Goal: Understand process/instructions

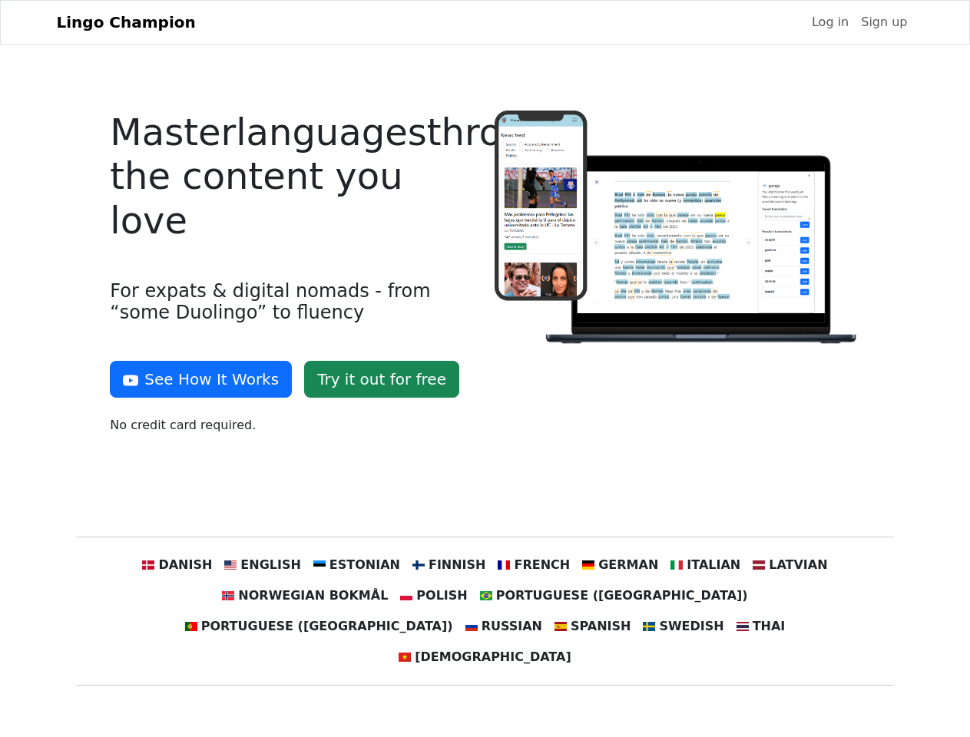
click at [485, 369] on div at bounding box center [677, 279] width 384 height 336
click at [195, 379] on button "See How It Works" at bounding box center [201, 379] width 182 height 37
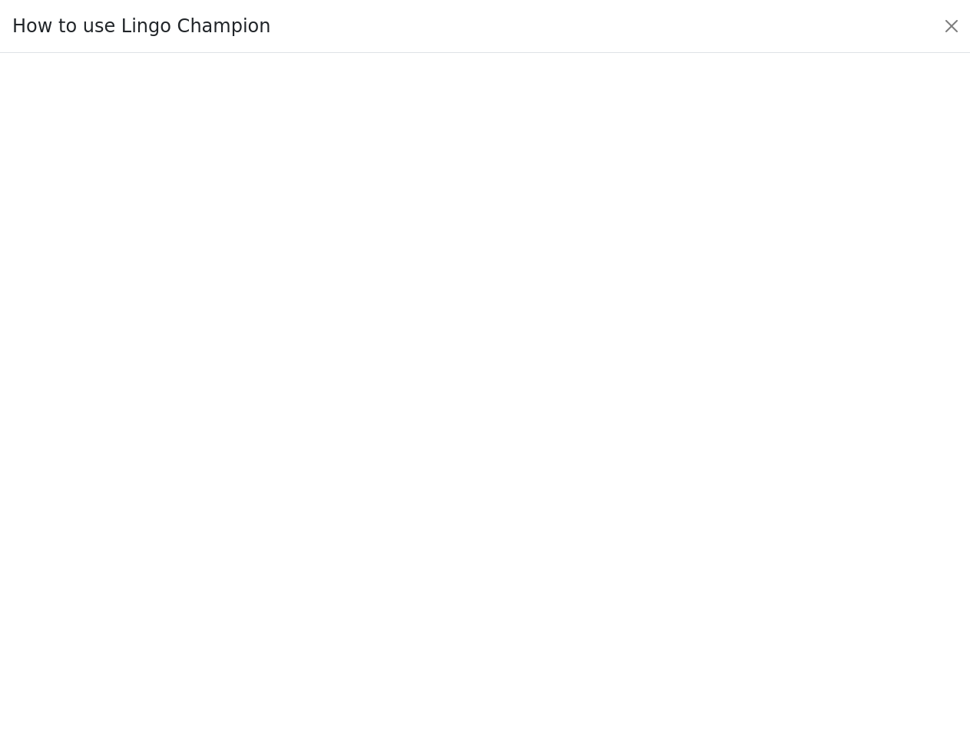
click at [204, 565] on div at bounding box center [485, 395] width 898 height 532
click at [282, 565] on div at bounding box center [485, 395] width 898 height 532
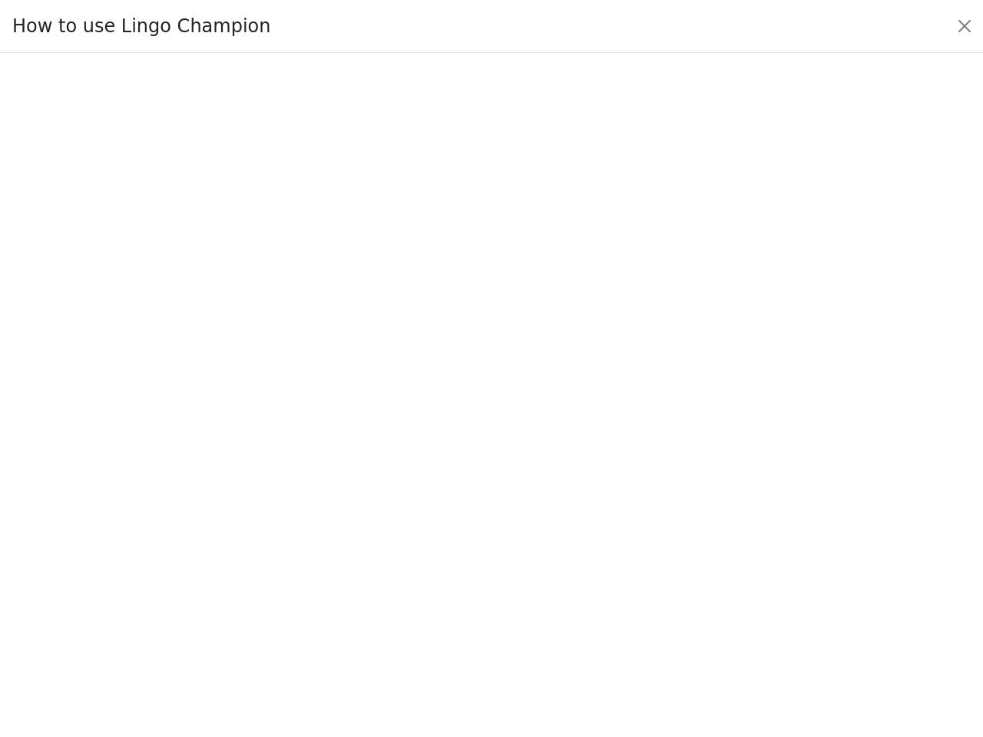
click at [366, 565] on div at bounding box center [491, 395] width 911 height 539
click at [451, 565] on div at bounding box center [491, 395] width 911 height 539
click at [528, 565] on div at bounding box center [491, 395] width 911 height 539
click at [607, 565] on div at bounding box center [491, 395] width 911 height 539
click at [685, 565] on div at bounding box center [491, 395] width 911 height 539
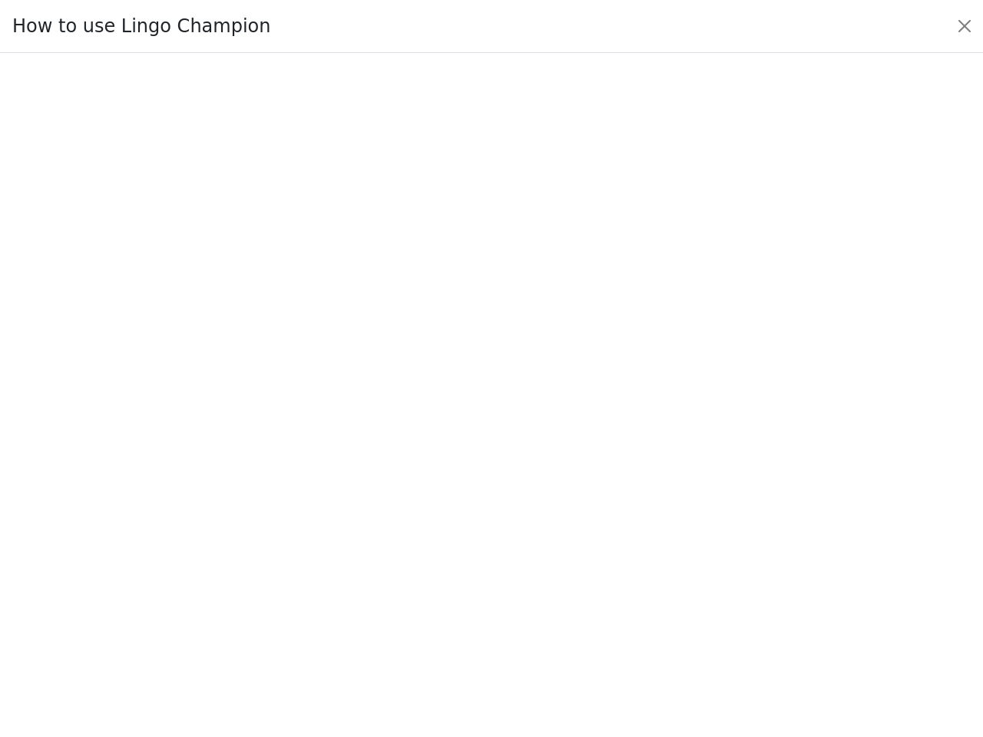
click at [764, 565] on div at bounding box center [491, 395] width 911 height 539
